Goal: Information Seeking & Learning: Learn about a topic

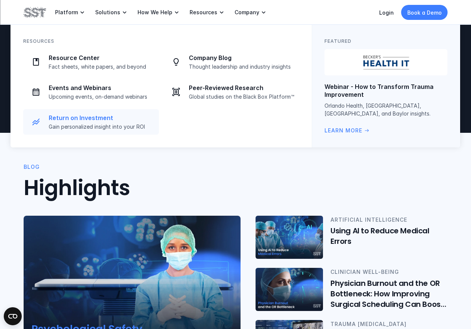
click at [113, 118] on p "Return on Investment" at bounding box center [102, 118] width 106 height 8
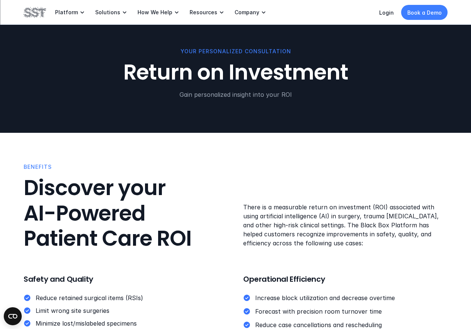
click at [34, 10] on img at bounding box center [35, 12] width 22 height 13
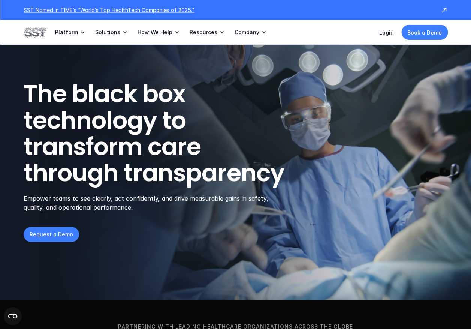
click at [127, 10] on p "SST Named in TIME’s “World’s Top HealthTech Companies of 2025."" at bounding box center [228, 10] width 409 height 8
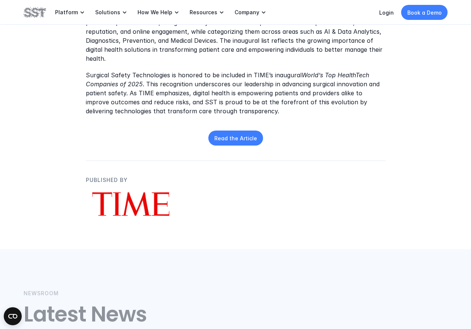
scroll to position [368, 0]
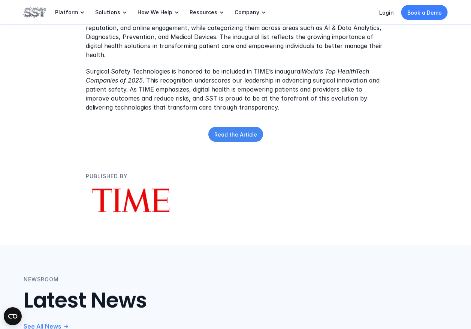
click at [239, 130] on p "Read the Article" at bounding box center [235, 134] width 43 height 8
